Goal: Task Accomplishment & Management: Use online tool/utility

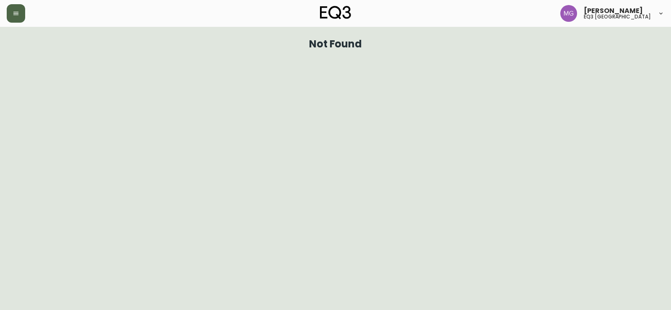
click at [9, 15] on button "button" at bounding box center [16, 13] width 18 height 18
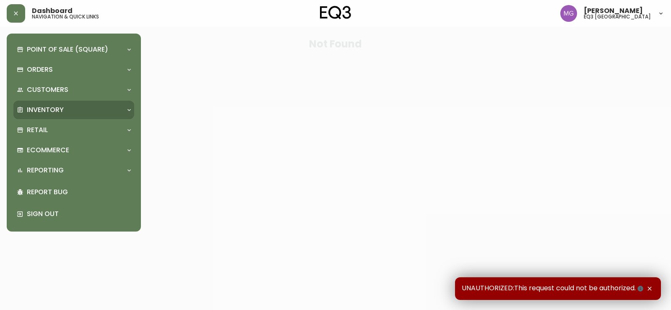
click at [54, 112] on p "Inventory" at bounding box center [45, 109] width 37 height 9
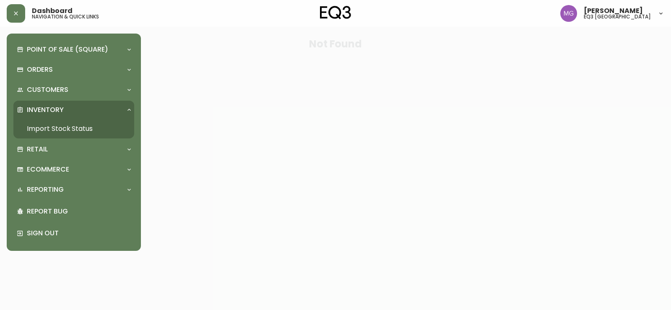
click at [65, 122] on link "Import Stock Status" at bounding box center [73, 128] width 121 height 19
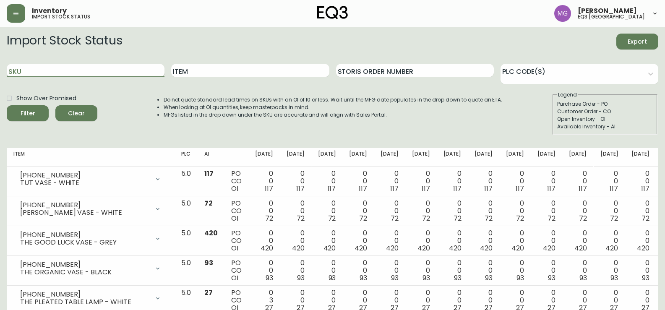
click at [84, 69] on input "SKU" at bounding box center [86, 70] width 158 height 13
type input "[PHONE_NUMBER]"
click at [7, 105] on button "Filter" at bounding box center [28, 113] width 42 height 16
